Goal: Task Accomplishment & Management: Complete application form

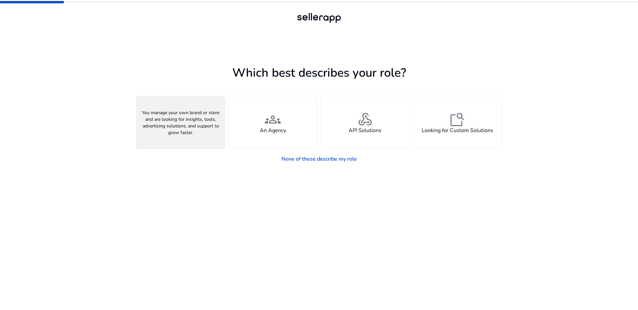
click at [198, 124] on div "person A Seller" at bounding box center [181, 122] width 88 height 53
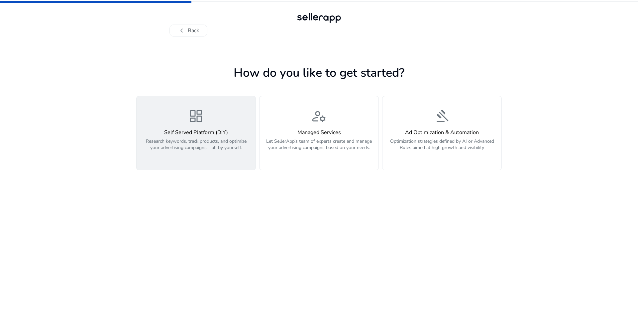
click at [179, 116] on div "dashboard Self Served Platform (DIY) Research keywords, track products, and opt…" at bounding box center [196, 133] width 111 height 50
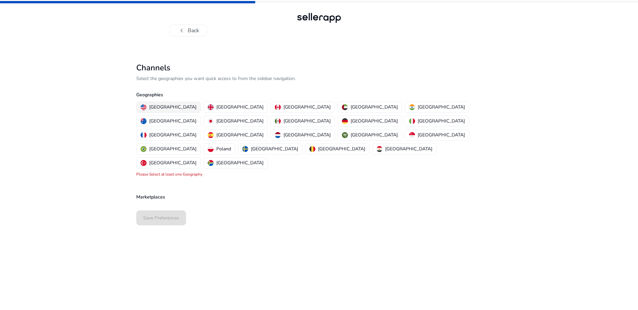
click at [148, 105] on div "[GEOGRAPHIC_DATA]" at bounding box center [169, 107] width 56 height 7
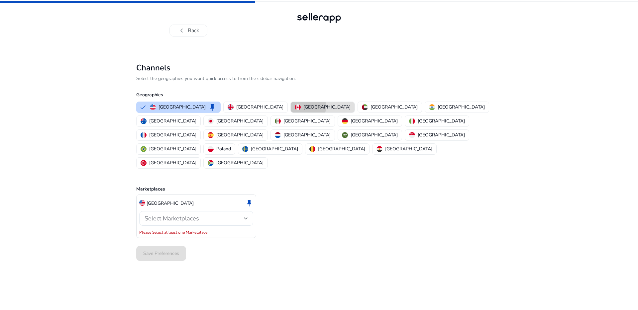
click at [303, 106] on p "[GEOGRAPHIC_DATA]" at bounding box center [326, 107] width 47 height 7
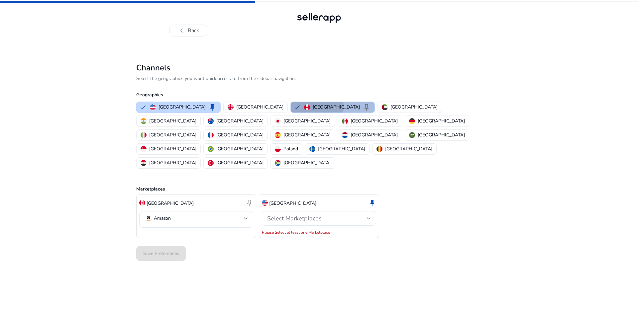
click at [291, 106] on button "Canada keep" at bounding box center [333, 107] width 84 height 11
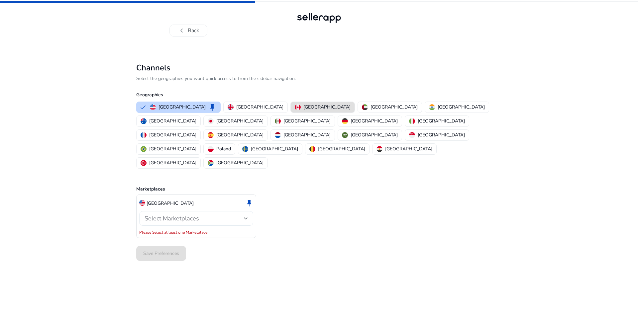
click at [188, 215] on span "Select Marketplaces" at bounding box center [172, 219] width 55 height 8
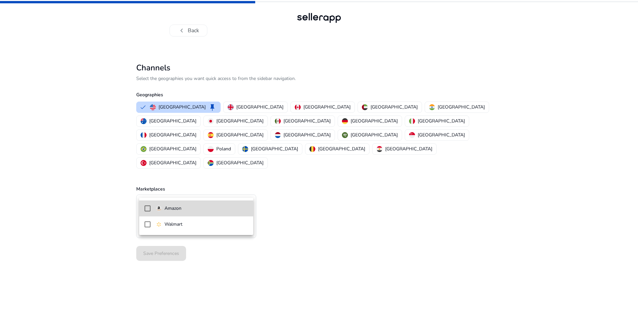
click at [177, 208] on p "Amazon" at bounding box center [172, 208] width 17 height 7
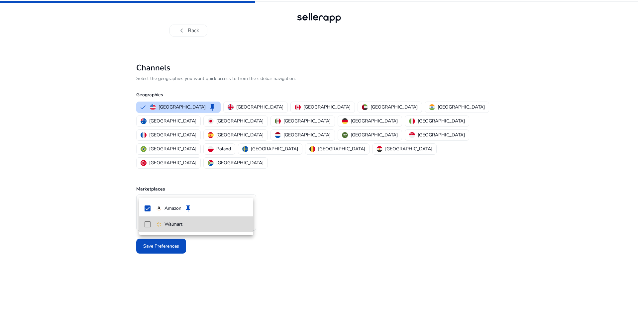
click at [172, 228] on mat-option "Walmart" at bounding box center [196, 225] width 114 height 16
click at [300, 222] on div at bounding box center [319, 155] width 638 height 310
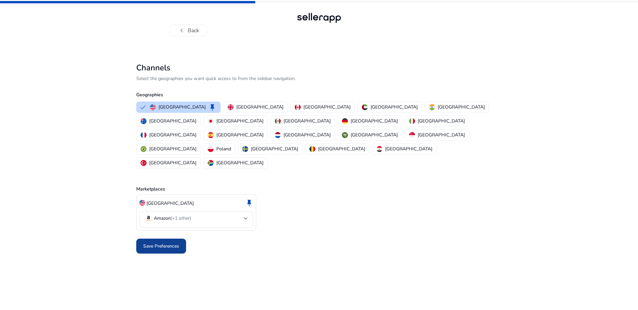
click at [160, 239] on span at bounding box center [161, 247] width 50 height 16
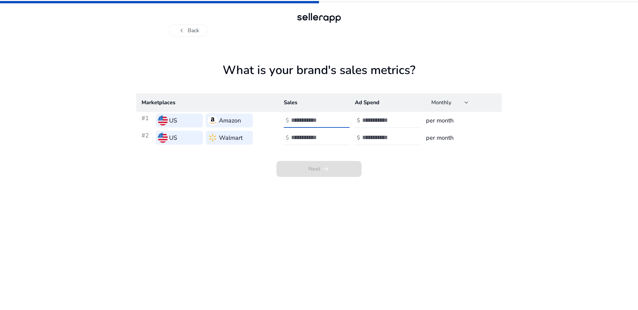
click at [302, 123] on input "number" at bounding box center [313, 120] width 45 height 7
type input "*"
click at [322, 139] on input "number" at bounding box center [313, 137] width 45 height 7
type input "*"
click at [387, 123] on input "number" at bounding box center [384, 120] width 45 height 7
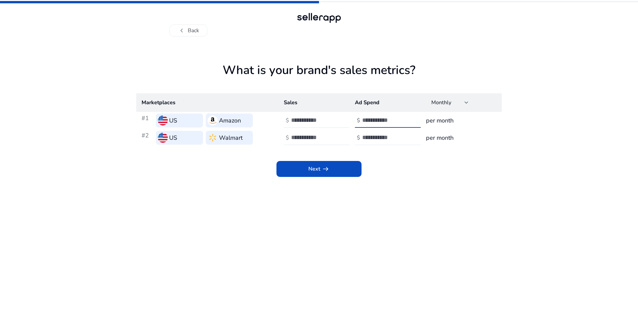
type input "*"
click at [386, 135] on input "number" at bounding box center [384, 137] width 45 height 7
type input "*"
drag, startPoint x: 388, startPoint y: 195, endPoint x: 364, endPoint y: 194, distance: 24.3
click at [388, 195] on app-sales-metrics "What is your brand's sales metrics? Marketplaces Sales Ad Spend Monthly #1 US A…" at bounding box center [319, 186] width 366 height 247
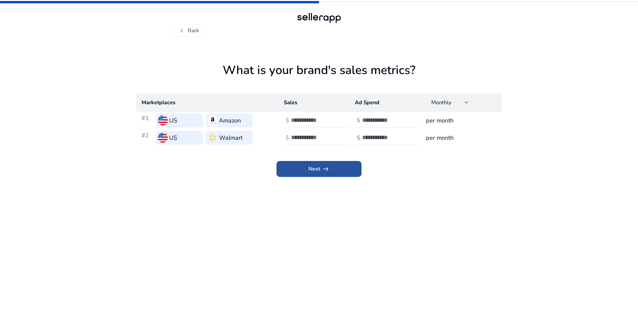
click at [308, 169] on span at bounding box center [318, 169] width 85 height 16
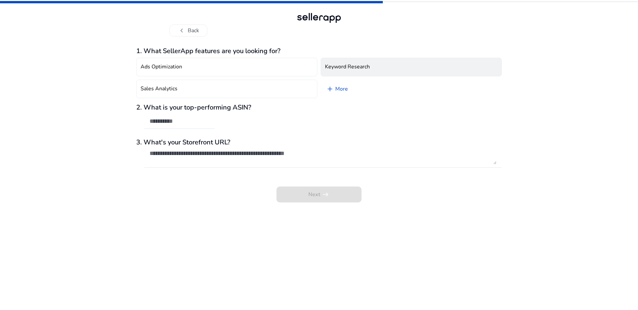
click at [370, 68] on button "Keyword Research" at bounding box center [411, 67] width 181 height 19
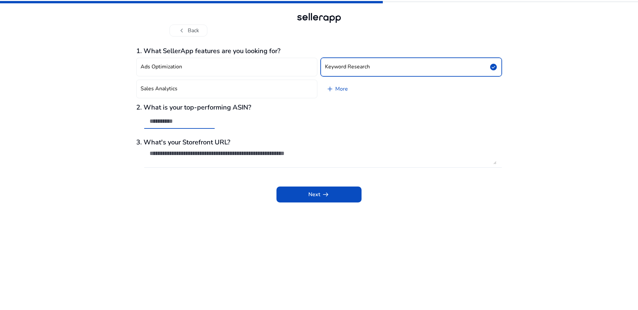
click at [170, 125] on input "text" at bounding box center [180, 121] width 60 height 7
click at [325, 196] on span "arrow_right_alt" at bounding box center [326, 195] width 8 height 8
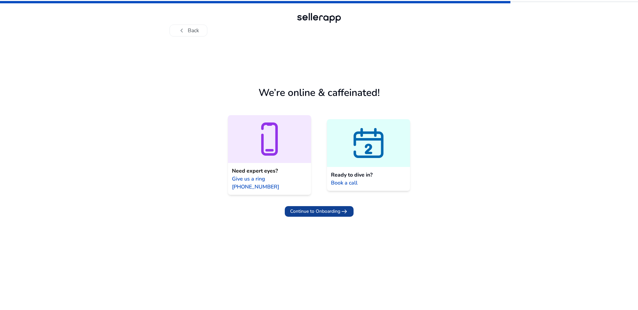
click at [315, 208] on span "Continue to Onboarding" at bounding box center [315, 211] width 50 height 7
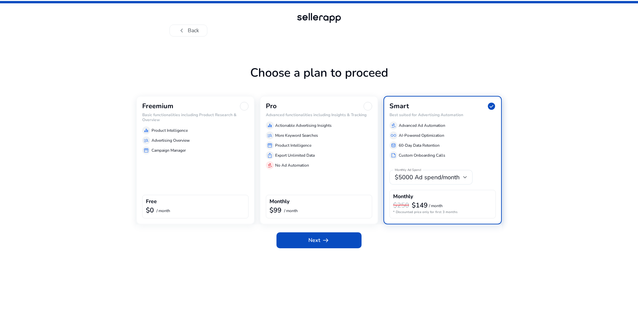
click at [192, 173] on div "Freemium Basic functionalities including Product Research & Overview equalizer …" at bounding box center [195, 160] width 118 height 129
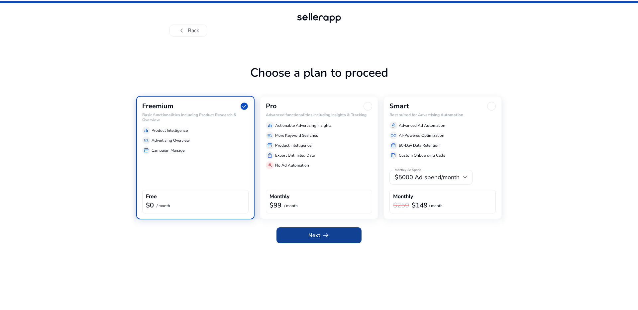
click at [318, 232] on span "Next arrow_right_alt" at bounding box center [318, 236] width 21 height 8
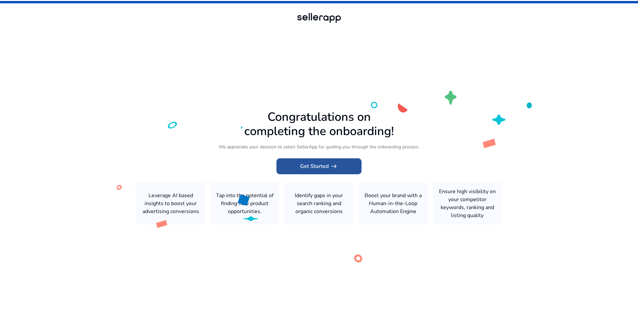
click at [310, 165] on span "Get Started arrow_right_alt" at bounding box center [319, 167] width 38 height 8
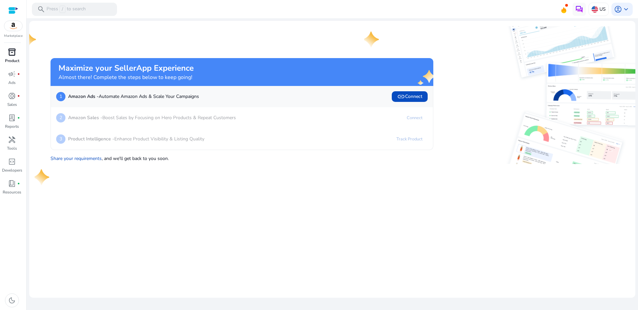
click at [13, 56] on span "inventory_2" at bounding box center [12, 52] width 8 height 8
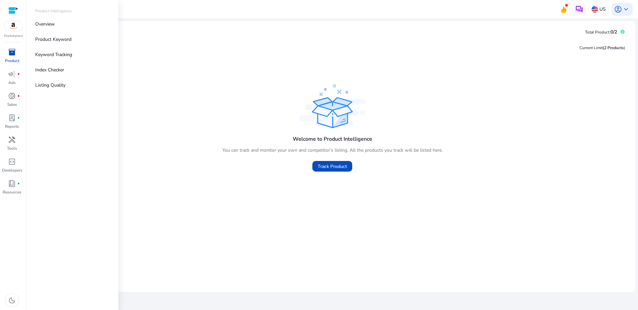
click at [13, 56] on span "inventory_2" at bounding box center [12, 52] width 8 height 8
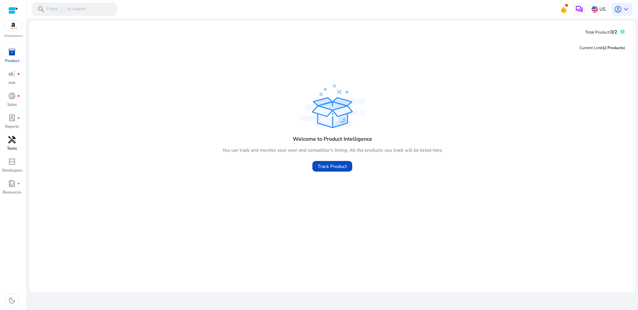
click at [14, 140] on span "handyman" at bounding box center [12, 140] width 8 height 8
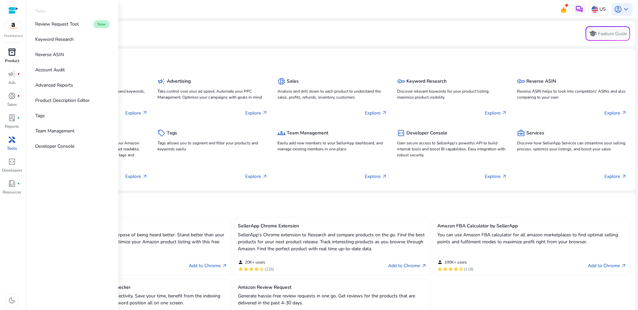
click at [12, 59] on p "Product" at bounding box center [12, 61] width 14 height 6
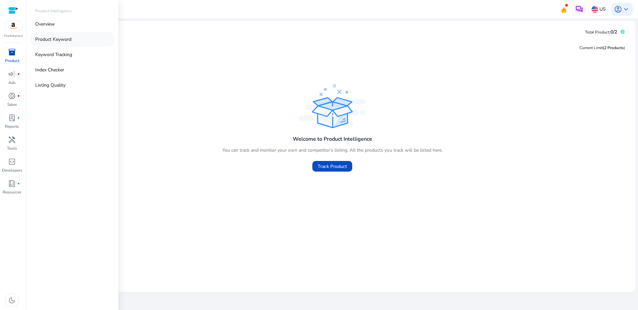
click at [53, 43] on link "Product Keyword" at bounding box center [72, 39] width 85 height 15
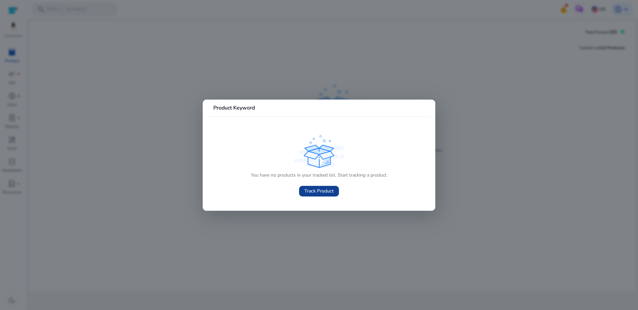
click at [308, 192] on span "Track Product" at bounding box center [318, 191] width 29 height 7
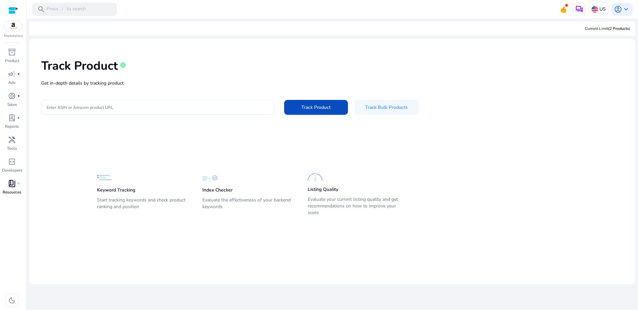
click at [10, 187] on span "book_4" at bounding box center [12, 184] width 8 height 8
